Goal: Task Accomplishment & Management: Use online tool/utility

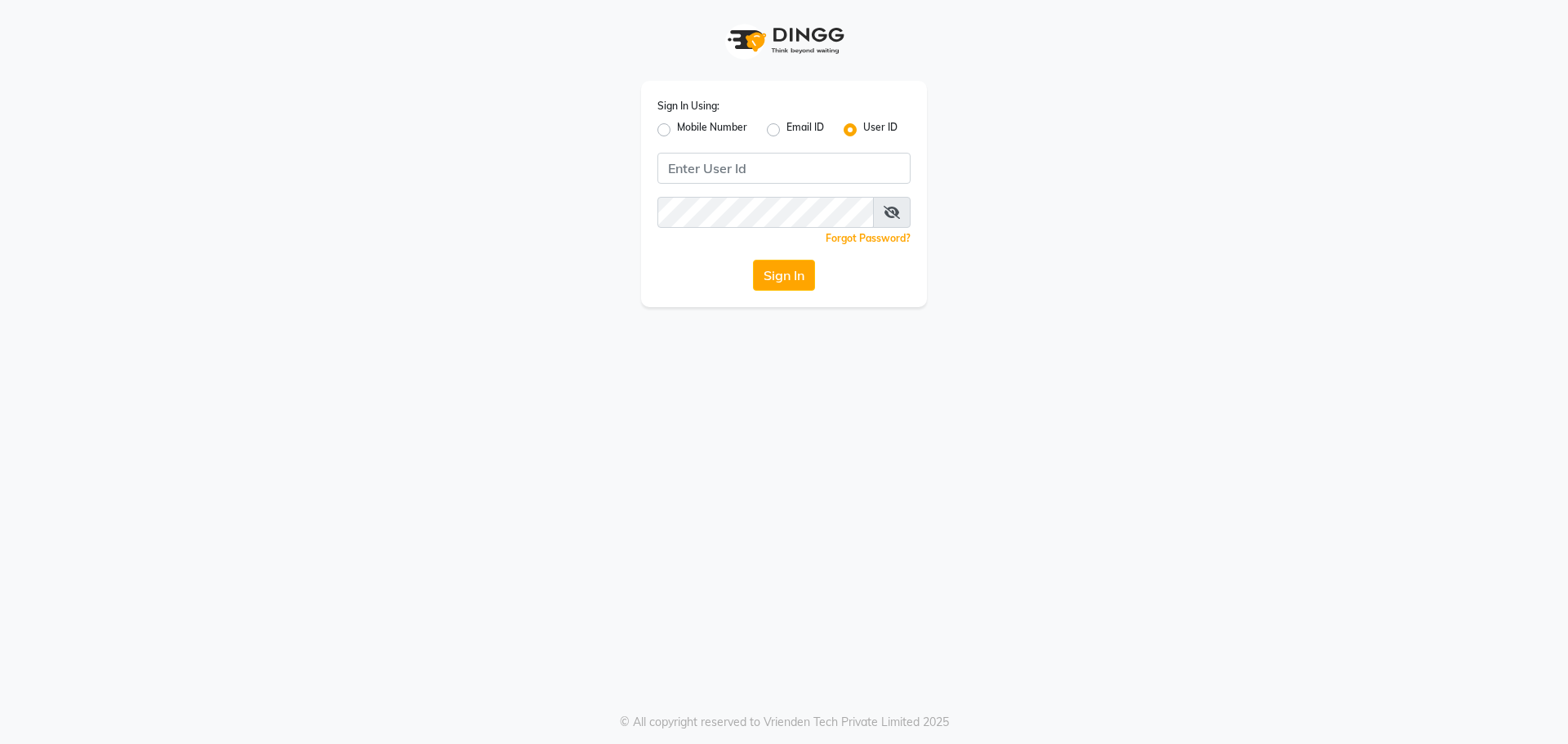
click at [677, 131] on label "Mobile Number" at bounding box center [712, 129] width 70 height 20
click at [677, 130] on input "Mobile Number" at bounding box center [682, 125] width 10 height 10
radio input "true"
radio input "false"
click at [745, 163] on input "Username" at bounding box center [811, 168] width 199 height 31
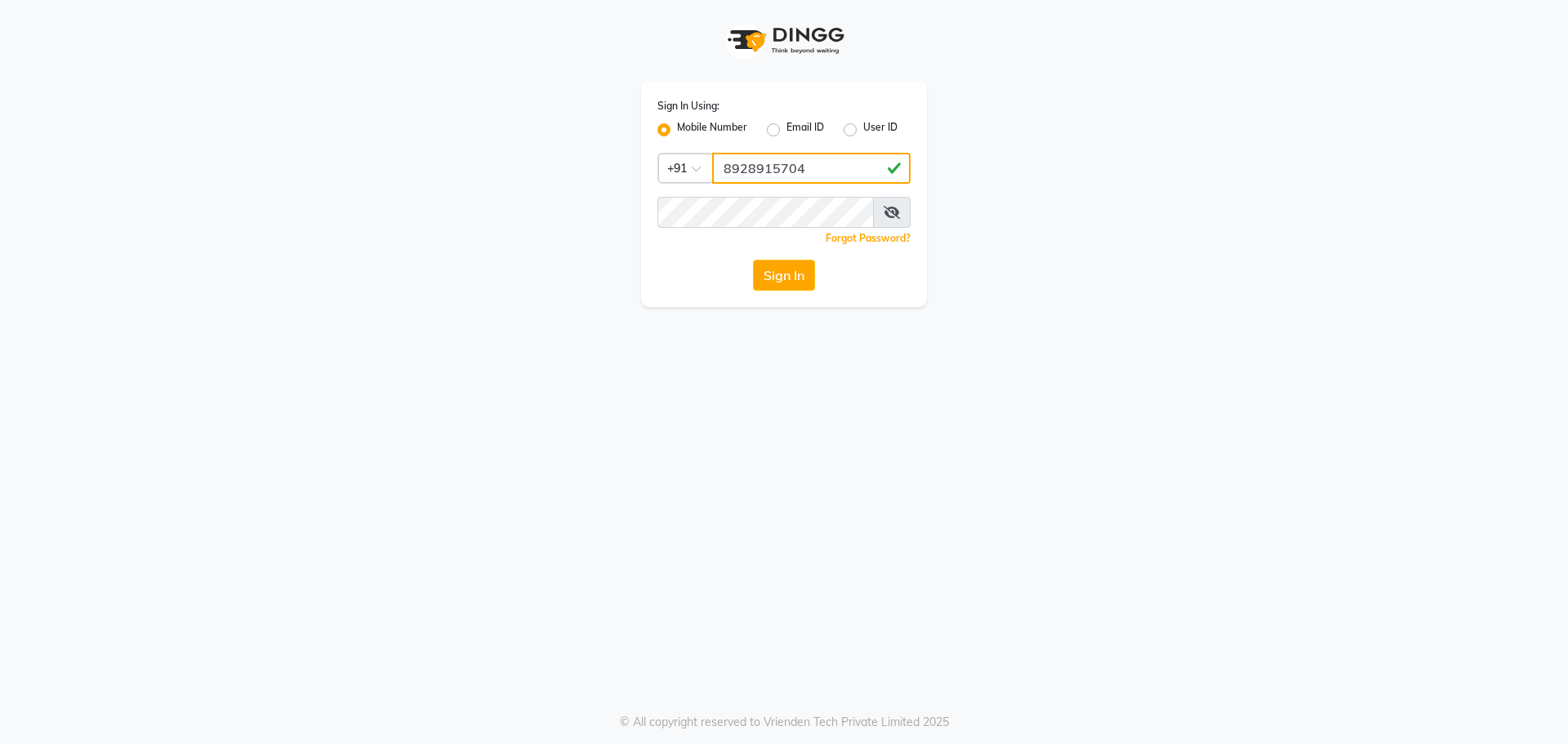
type input "8928915704"
click at [767, 274] on button "Sign In" at bounding box center [784, 275] width 62 height 31
